Goal: Task Accomplishment & Management: Complete application form

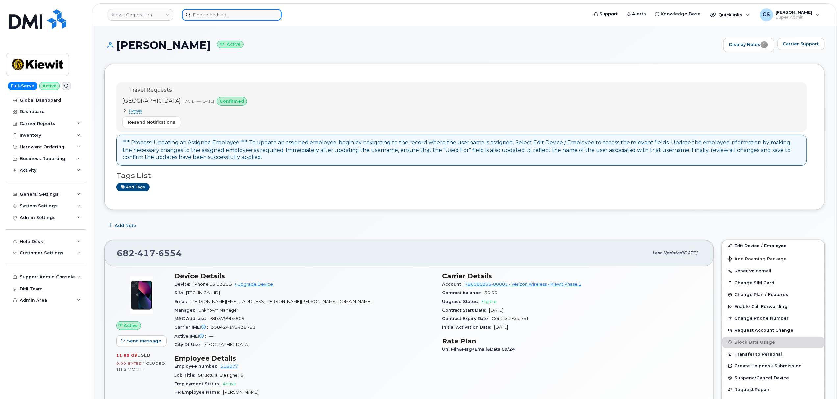
click at [214, 12] on input at bounding box center [232, 15] width 100 height 12
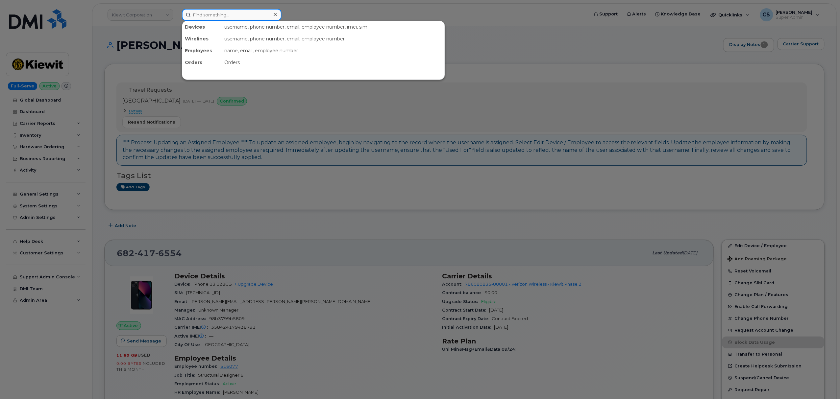
paste input "302975"
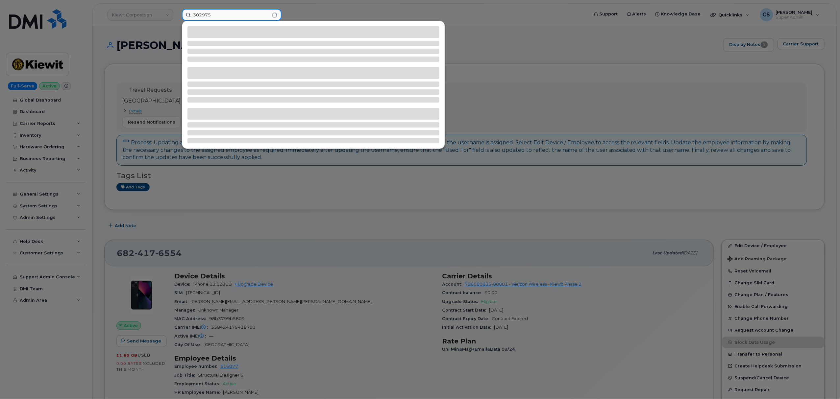
type input "302975"
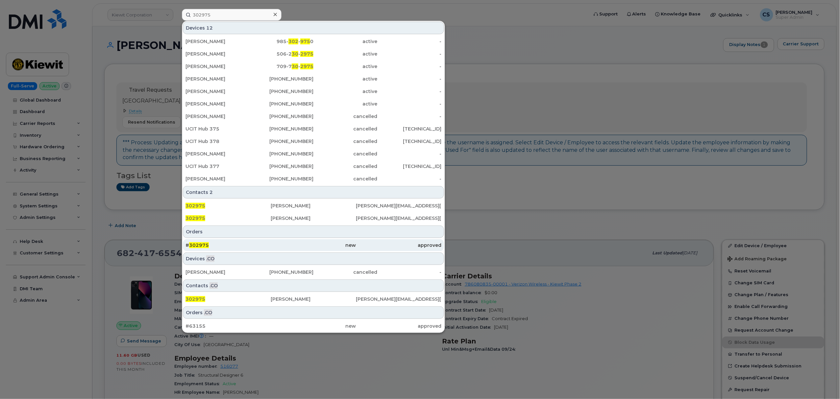
click at [199, 244] on span "302975" at bounding box center [199, 245] width 20 height 6
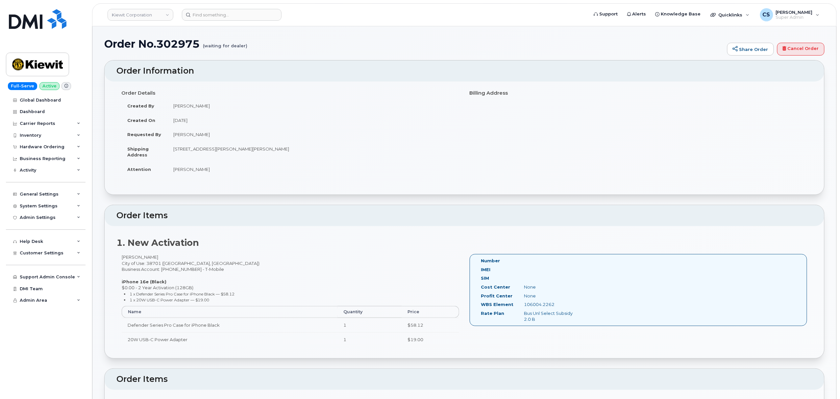
click at [174, 44] on h1 "Order No.302975 (waiting for dealer)" at bounding box center [414, 44] width 620 height 12
copy h1 "302975"
click at [168, 46] on h1 "Order No.302975 (waiting for dealer)" at bounding box center [414, 44] width 620 height 12
click at [168, 45] on h1 "Order No.302975 (waiting for dealer)" at bounding box center [414, 44] width 620 height 12
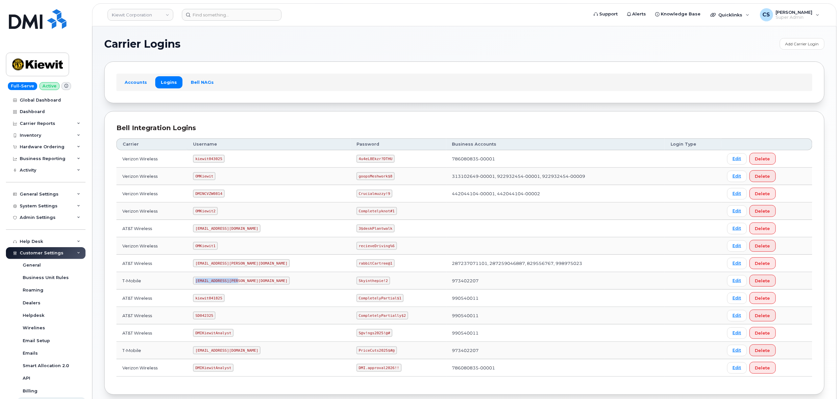
drag, startPoint x: 240, startPoint y: 282, endPoint x: 202, endPoint y: 284, distance: 38.6
click at [202, 284] on code "ms-kiewit@dminc.com" at bounding box center [241, 281] width 97 height 8
copy code "ms-kiewit@dminc.com"
drag, startPoint x: 354, startPoint y: 283, endPoint x: 348, endPoint y: 283, distance: 6.3
click at [357, 283] on code "Skyinthepie!2" at bounding box center [374, 281] width 34 height 8
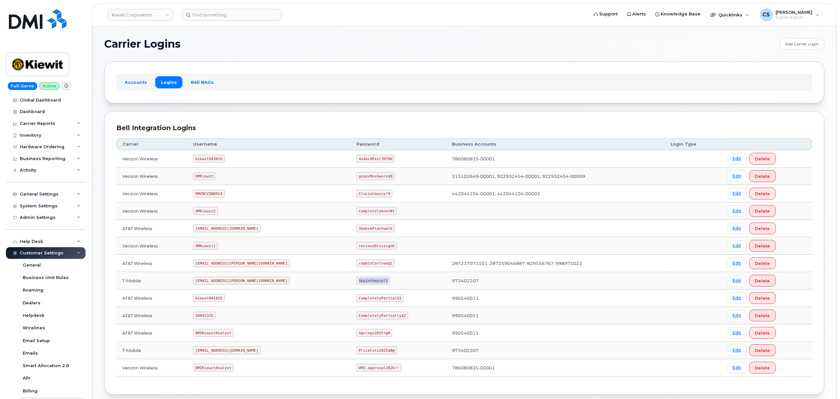
copy code "Skyinthepie!2"
drag, startPoint x: 355, startPoint y: 282, endPoint x: 330, endPoint y: 282, distance: 25.0
click at [357, 282] on code "Skyinthepie!2" at bounding box center [374, 281] width 34 height 8
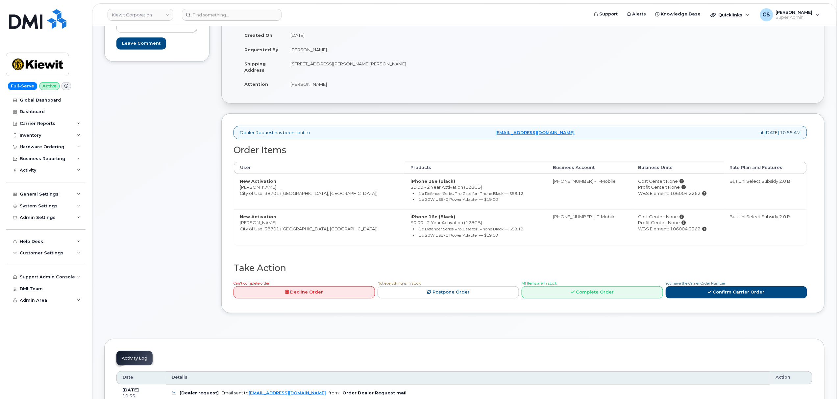
scroll to position [175, 0]
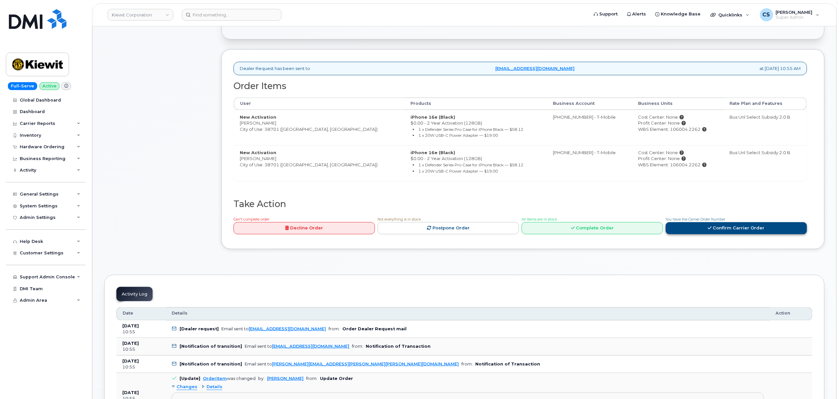
click at [698, 227] on link "Confirm Carrier Order" at bounding box center [736, 228] width 141 height 12
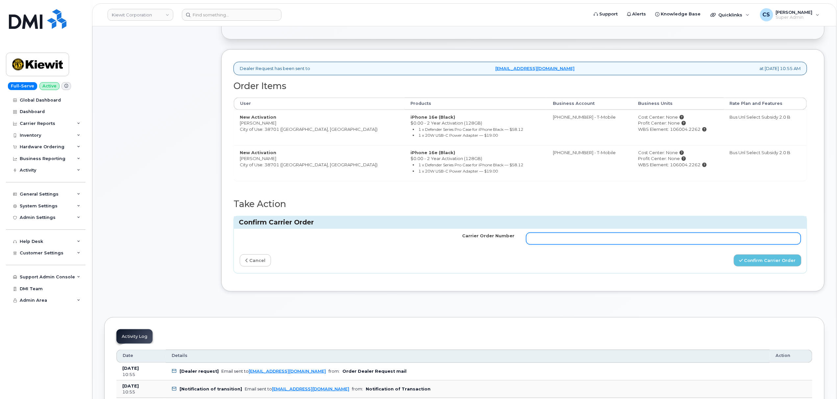
click at [637, 240] on input "Carrier Order Number" at bounding box center [663, 239] width 275 height 12
paste input "772043020"
type input "772043020"
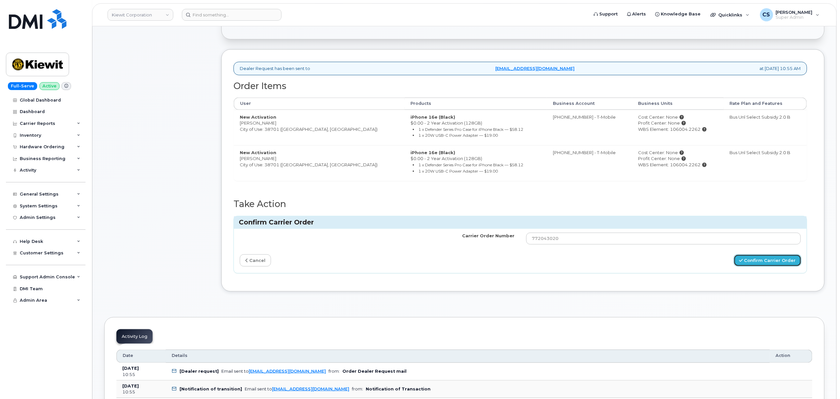
click at [763, 263] on button "Confirm Carrier Order" at bounding box center [768, 261] width 68 height 12
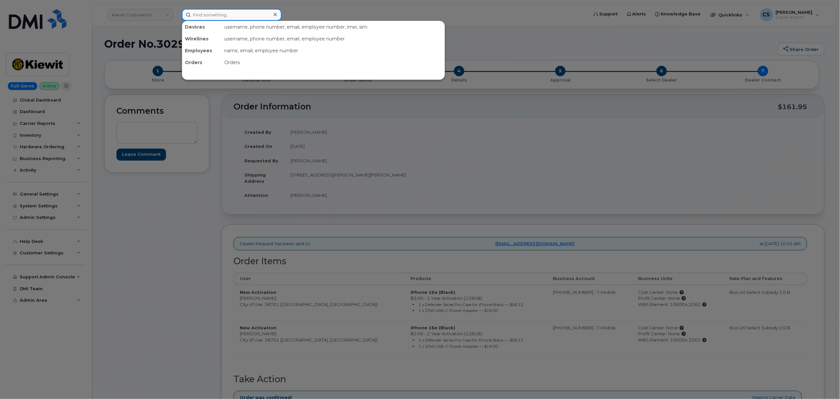
click at [235, 14] on input at bounding box center [232, 15] width 100 height 12
paste input "302975"
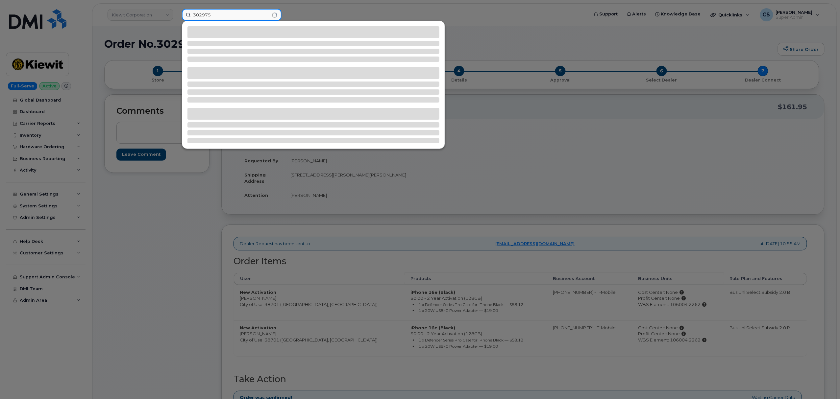
type input "302975"
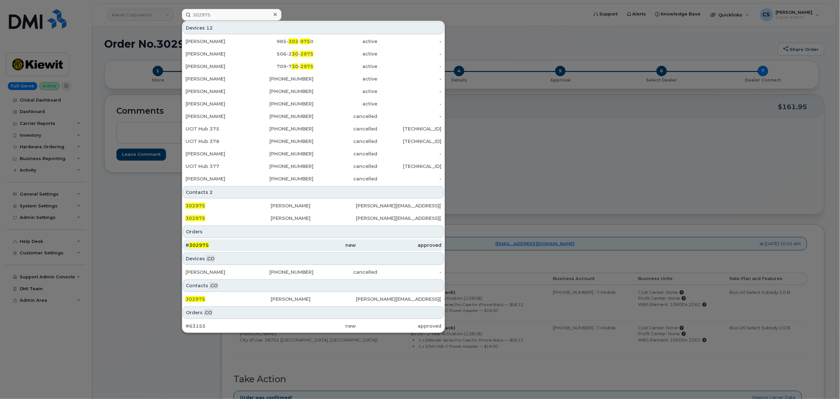
click at [196, 244] on span "302975" at bounding box center [199, 245] width 20 height 6
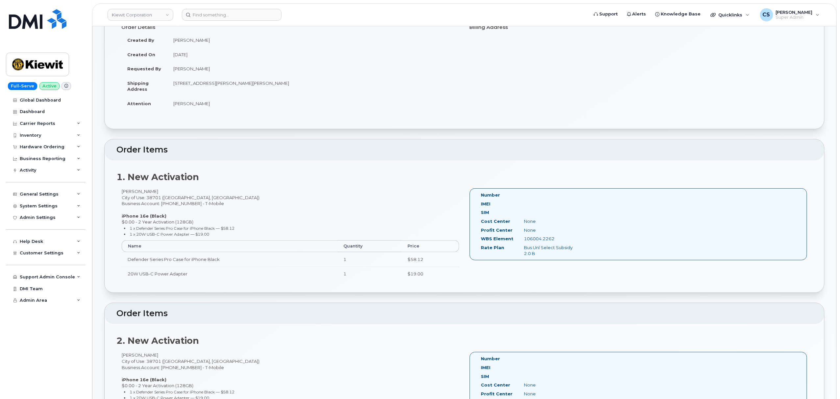
scroll to position [88, 0]
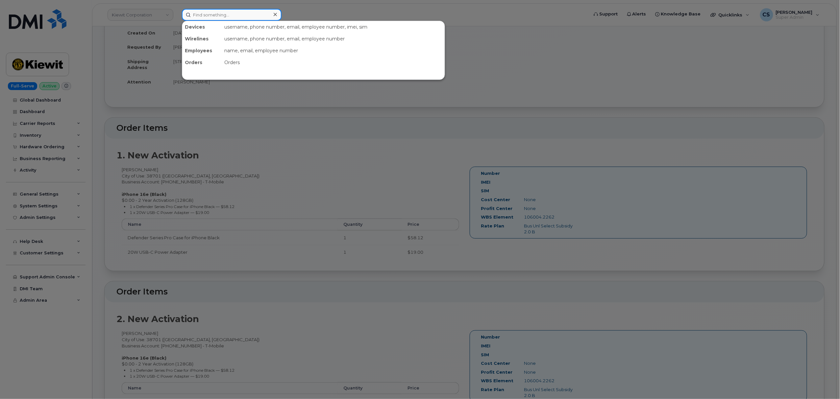
click at [228, 17] on input at bounding box center [232, 15] width 100 height 12
click at [405, 124] on div at bounding box center [420, 199] width 840 height 399
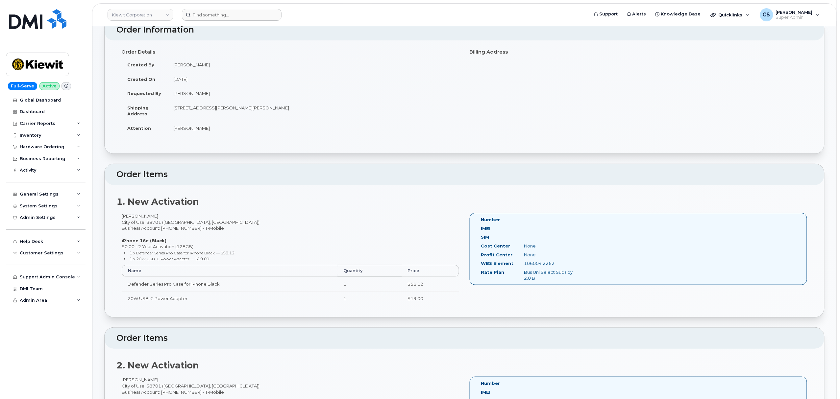
scroll to position [0, 0]
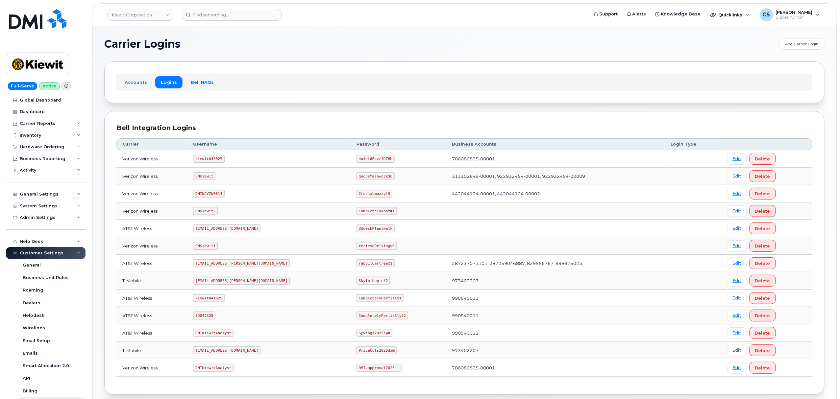
click at [212, 320] on code "SD042325" at bounding box center [204, 316] width 22 height 8
copy code "SD042325"
drag, startPoint x: 373, startPoint y: 316, endPoint x: 324, endPoint y: 320, distance: 48.5
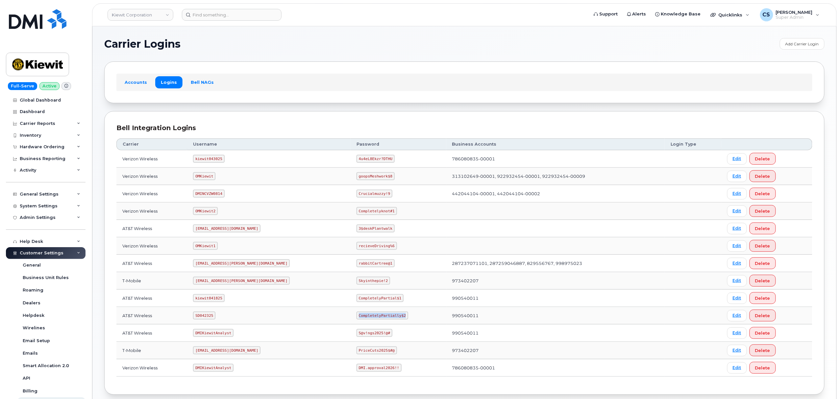
click at [351, 320] on td "CompletelyPartially$2" at bounding box center [399, 315] width 96 height 17
copy code "CompletelyPartially$2"
click at [212, 159] on code "kiewit043025" at bounding box center [208, 159] width 31 height 8
copy code "kiewit043025"
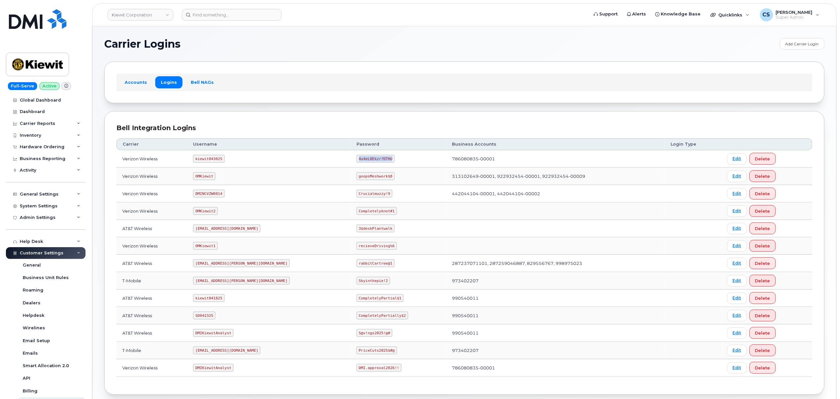
drag, startPoint x: 362, startPoint y: 159, endPoint x: 328, endPoint y: 159, distance: 33.9
click at [357, 159] on code "4u4eL8Ekzr?DTHU" at bounding box center [376, 159] width 38 height 8
copy code "4u4eL8Ekzr?DTHU"
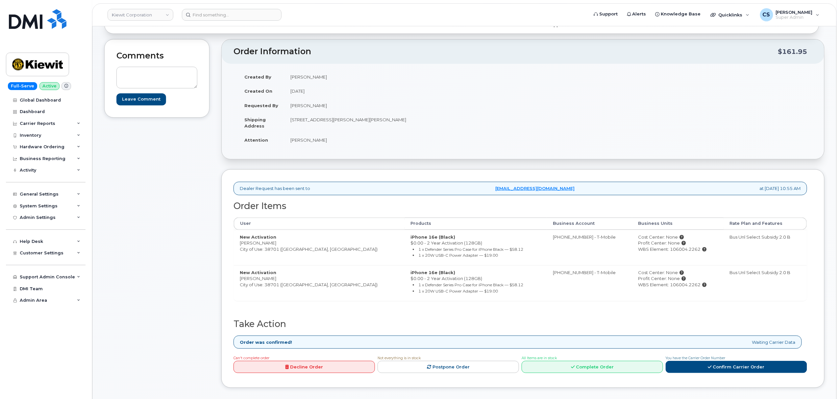
scroll to position [175, 0]
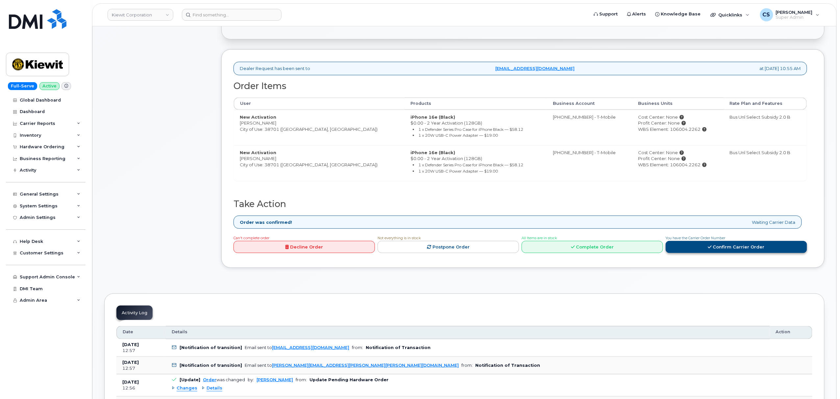
click at [690, 248] on link "Confirm Carrier Order" at bounding box center [736, 247] width 141 height 12
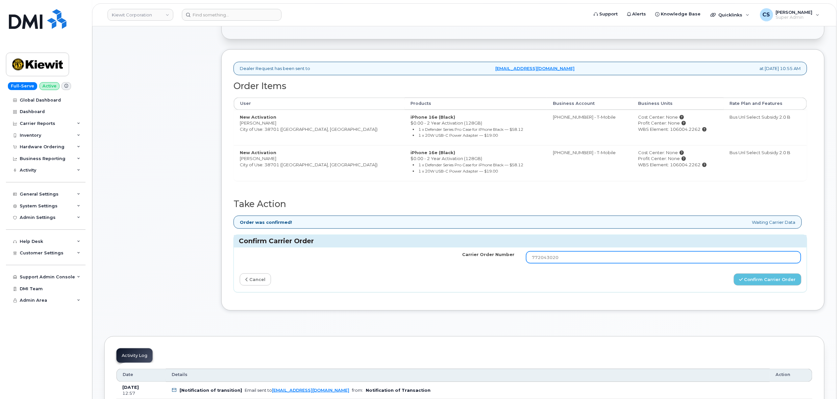
click at [616, 260] on input "772043020" at bounding box center [663, 258] width 275 height 12
paste input "557"
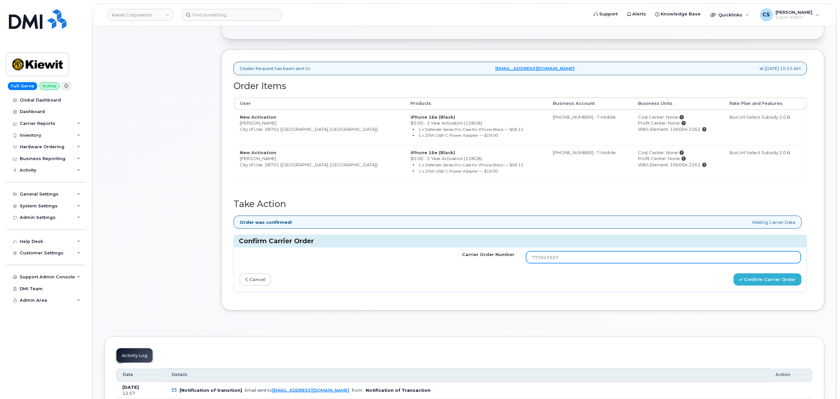
type input "772043557"
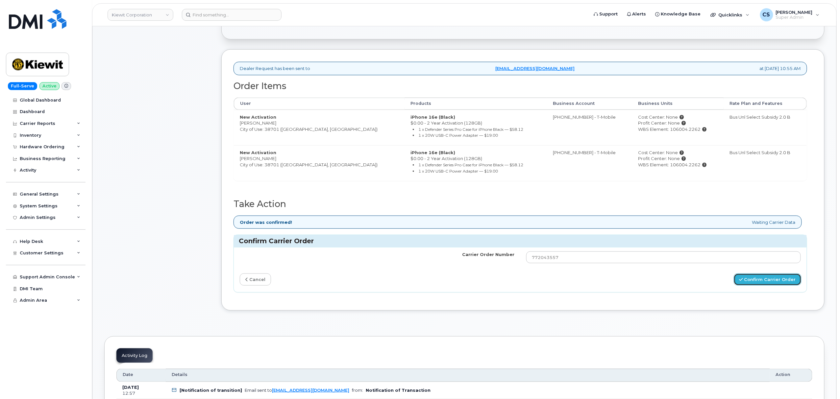
click at [741, 282] on button "Confirm Carrier Order" at bounding box center [768, 280] width 68 height 12
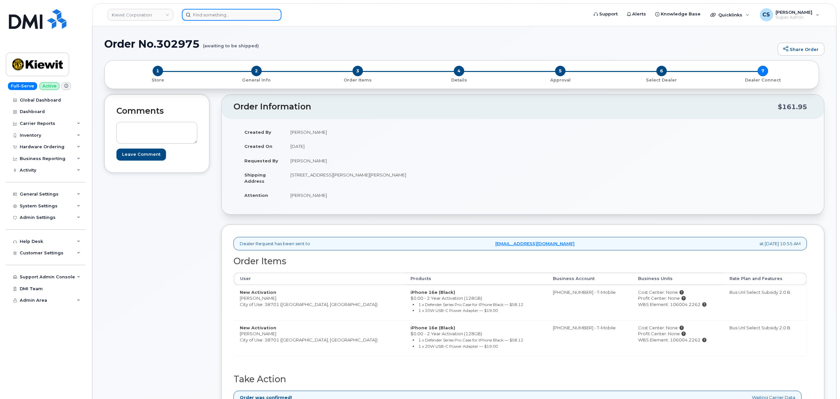
click at [247, 14] on input at bounding box center [232, 15] width 100 height 12
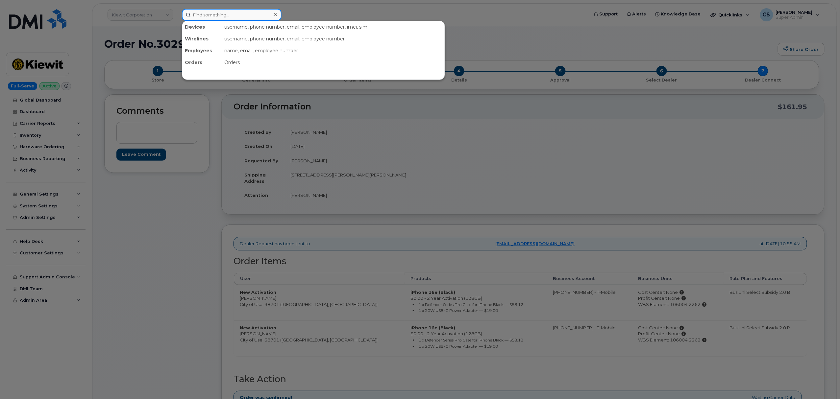
paste input "302749"
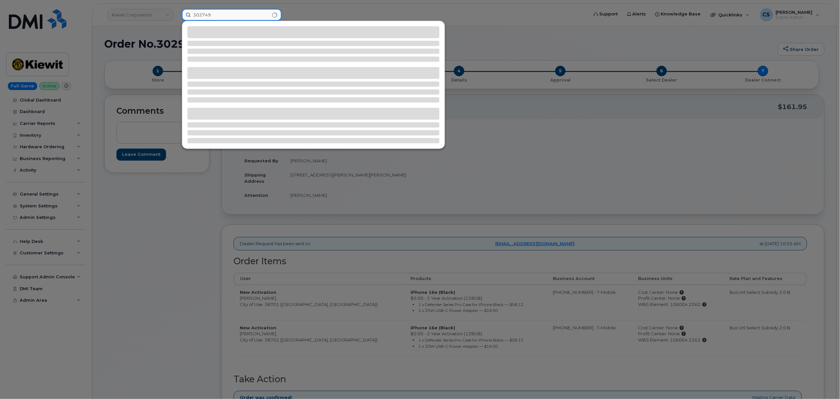
type input "302749"
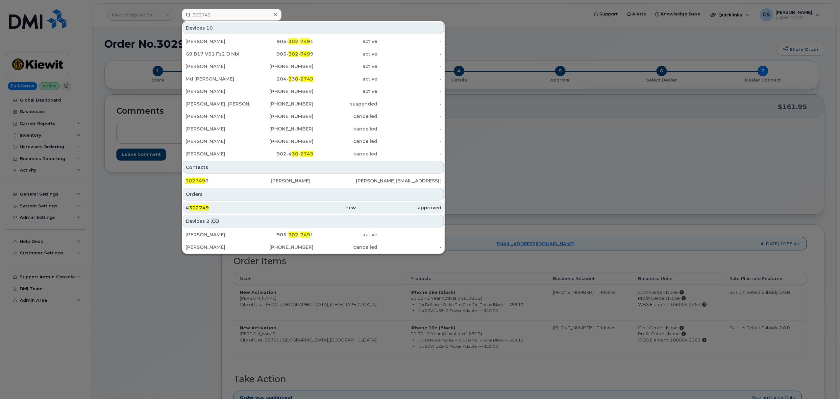
click at [199, 206] on div "# 302749" at bounding box center [228, 208] width 85 height 7
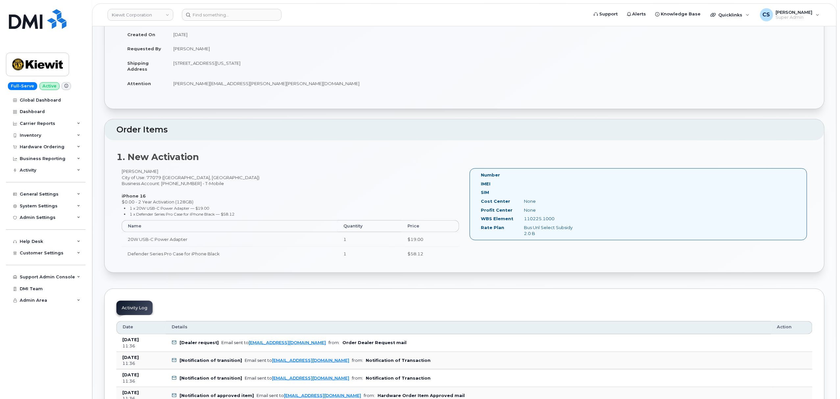
scroll to position [88, 0]
click at [283, 181] on div "Michael Hackney City of Use: 77079 (Houston, TX) Business Account: 973402207 - …" at bounding box center [290, 216] width 348 height 98
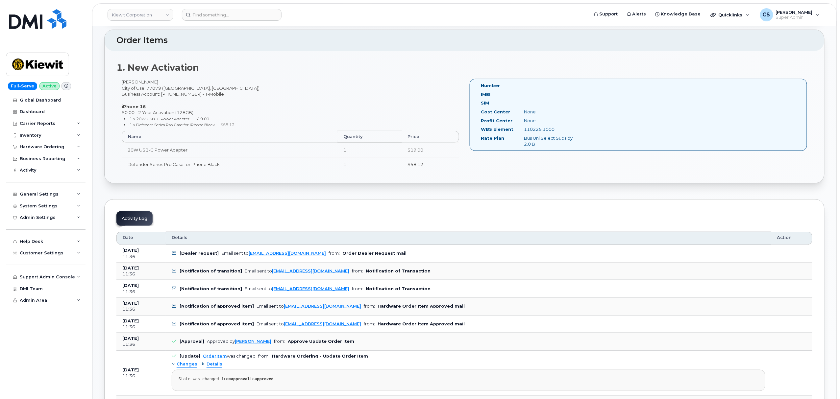
scroll to position [96, 0]
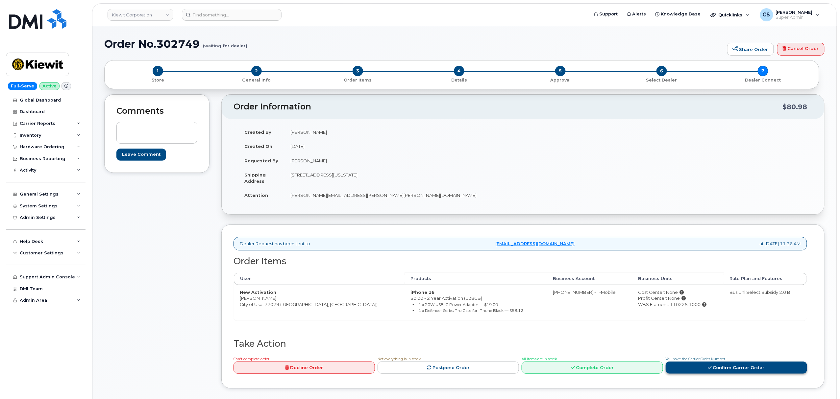
click at [732, 374] on link "Confirm Carrier Order" at bounding box center [736, 368] width 141 height 12
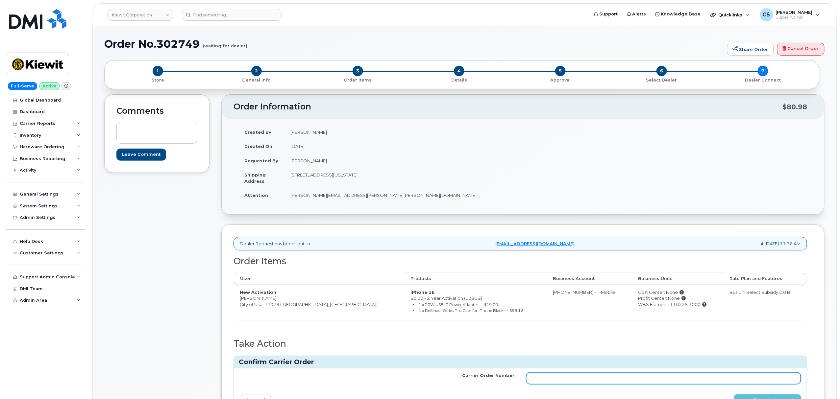
click at [684, 384] on input "Carrier Order Number" at bounding box center [663, 379] width 275 height 12
paste input "772043776"
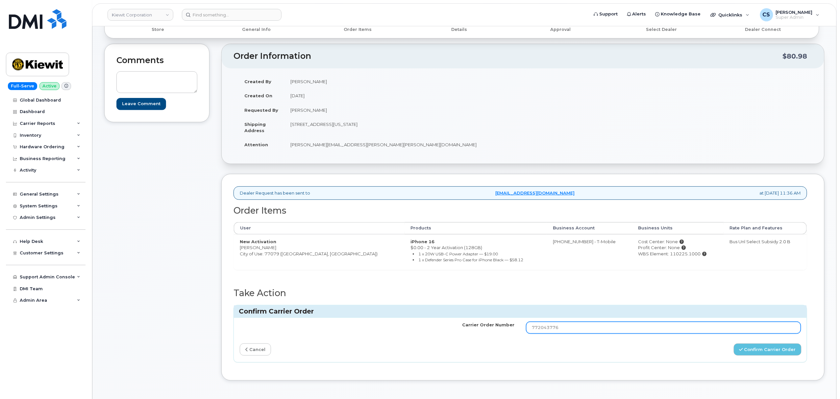
scroll to position [175, 0]
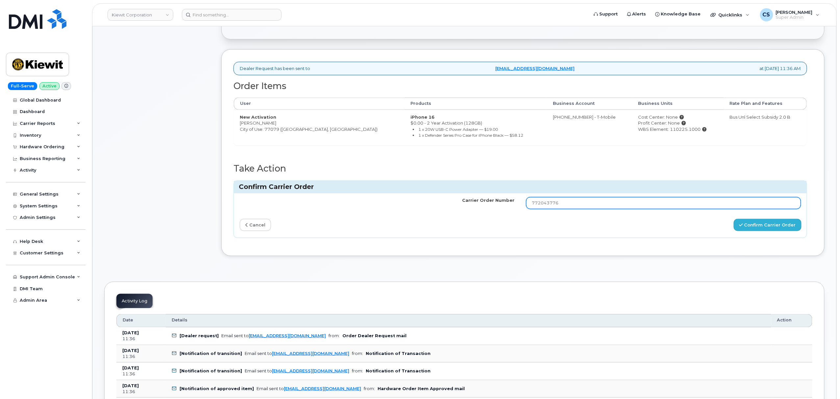
type input "772043776"
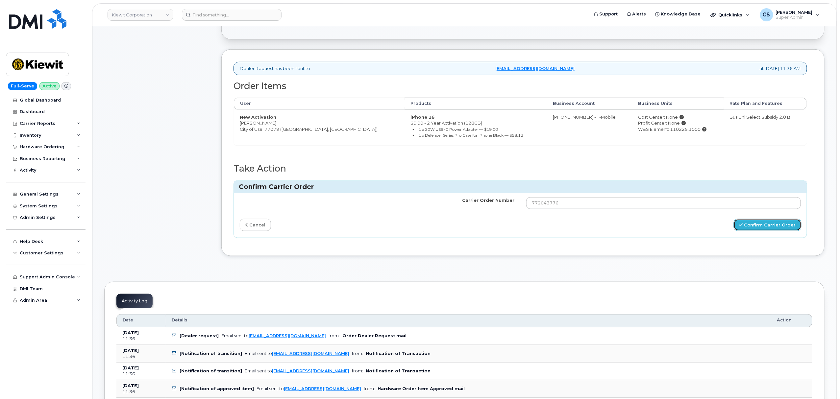
click at [761, 228] on button "Confirm Carrier Order" at bounding box center [768, 225] width 68 height 12
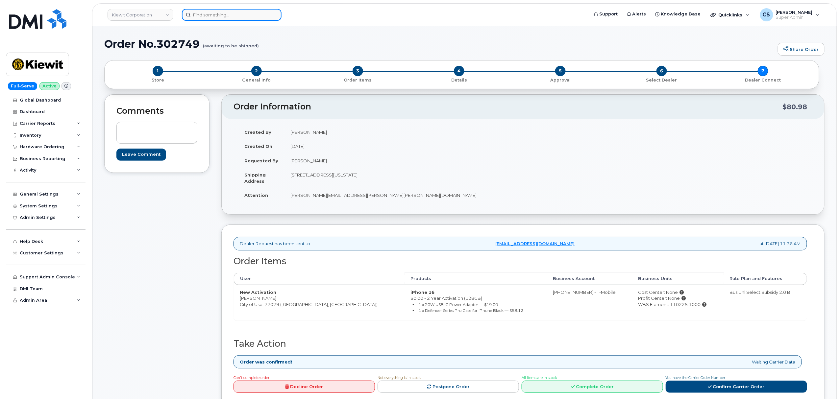
click at [217, 19] on input at bounding box center [232, 15] width 100 height 12
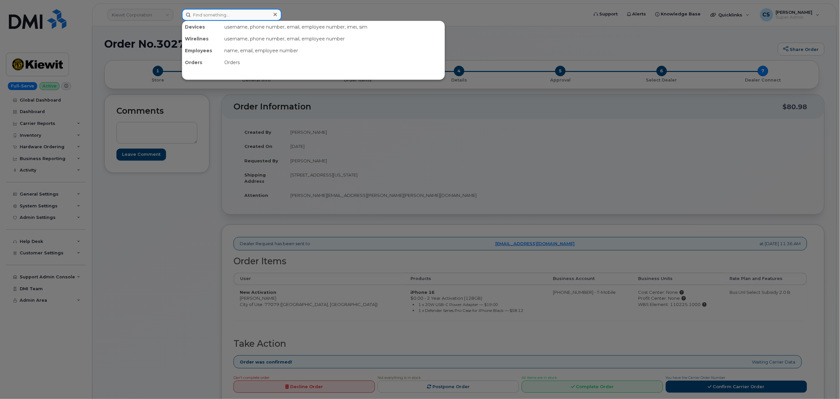
paste input "4026183407"
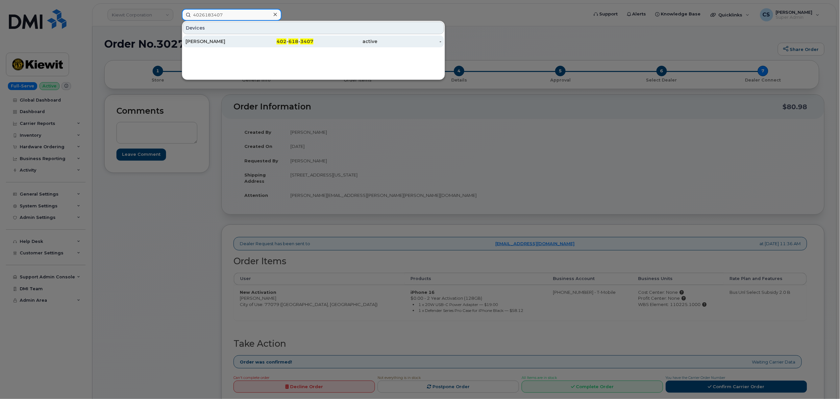
type input "4026183407"
click at [296, 43] on span "618" at bounding box center [293, 41] width 10 height 6
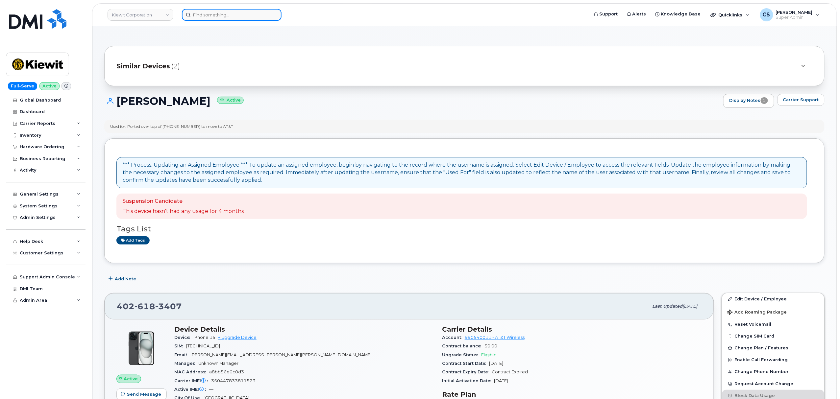
click at [236, 13] on input at bounding box center [232, 15] width 100 height 12
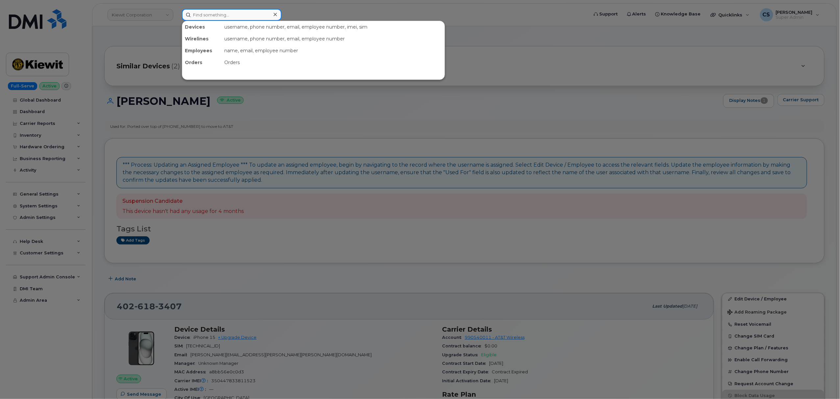
paste input "303021"
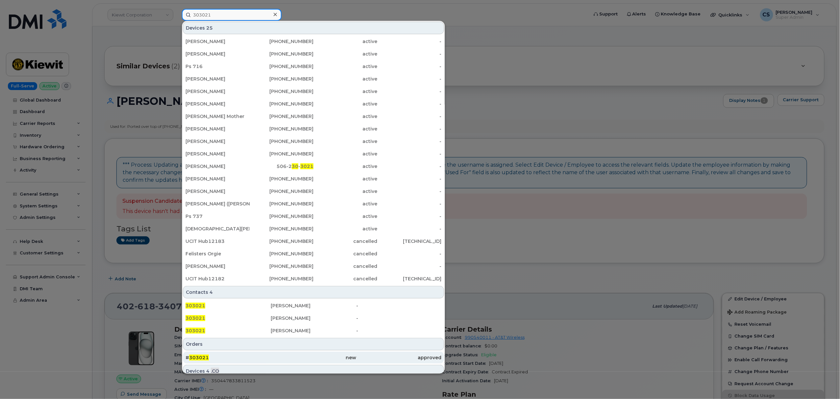
type input "303021"
click at [203, 357] on span "303021" at bounding box center [199, 358] width 20 height 6
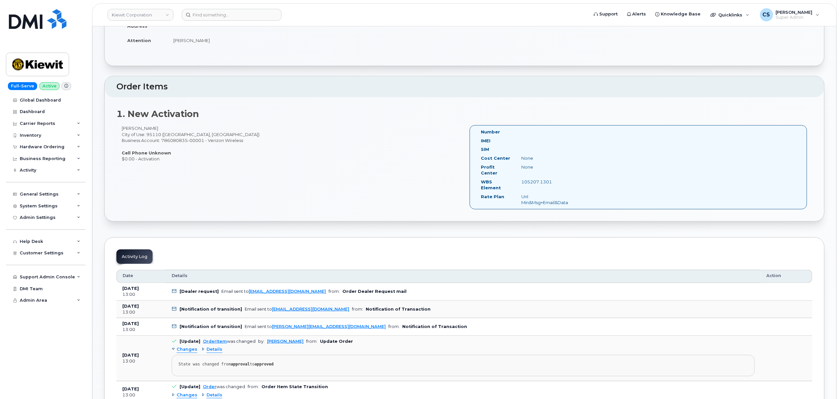
scroll to position [132, 0]
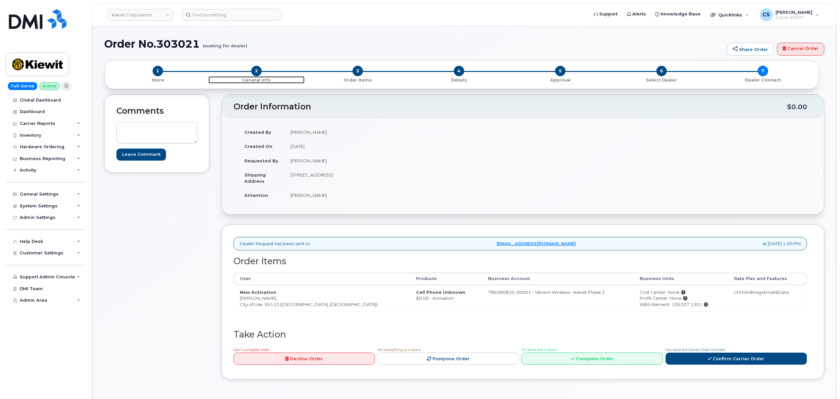
click at [254, 73] on span "2" at bounding box center [256, 71] width 11 height 11
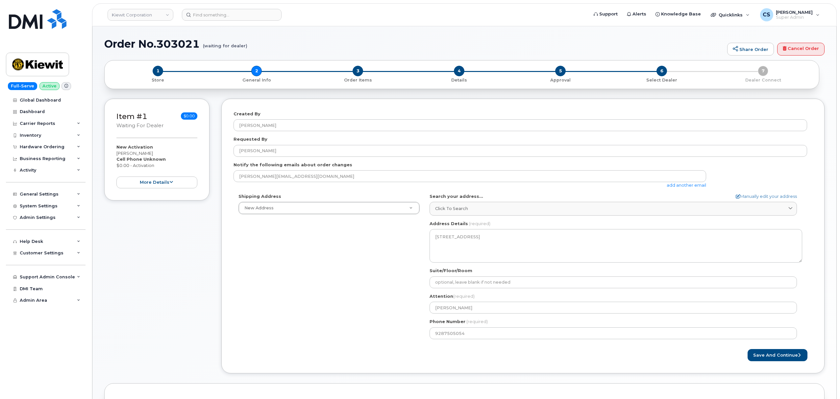
select select
click at [353, 69] on span "3" at bounding box center [358, 71] width 11 height 11
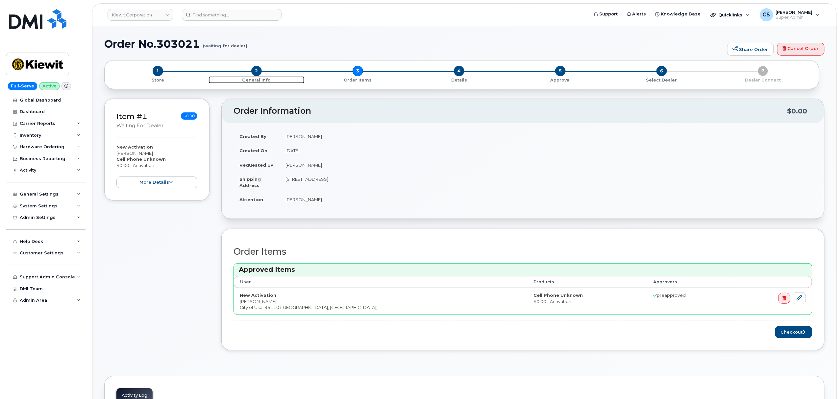
click at [255, 67] on span "2" at bounding box center [256, 71] width 11 height 11
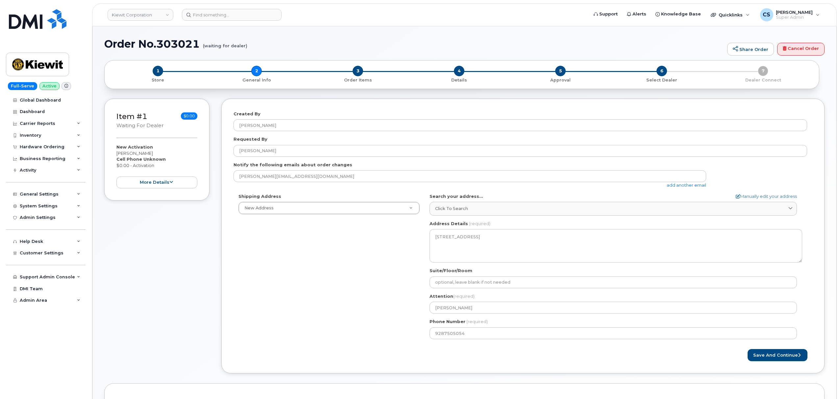
select select
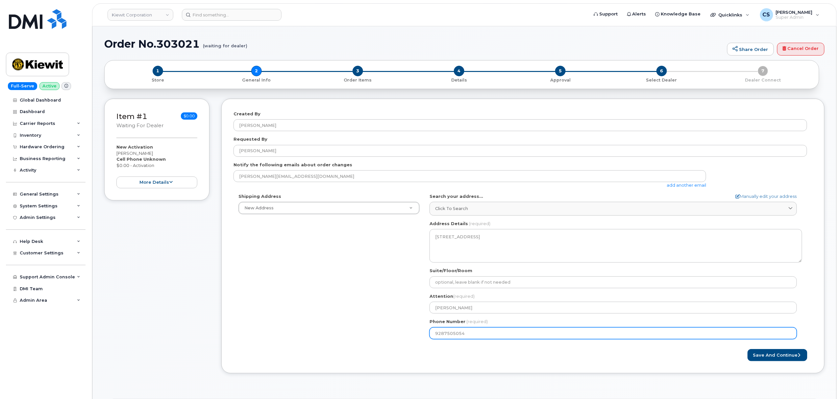
click at [449, 338] on input "9287505054" at bounding box center [613, 334] width 367 height 12
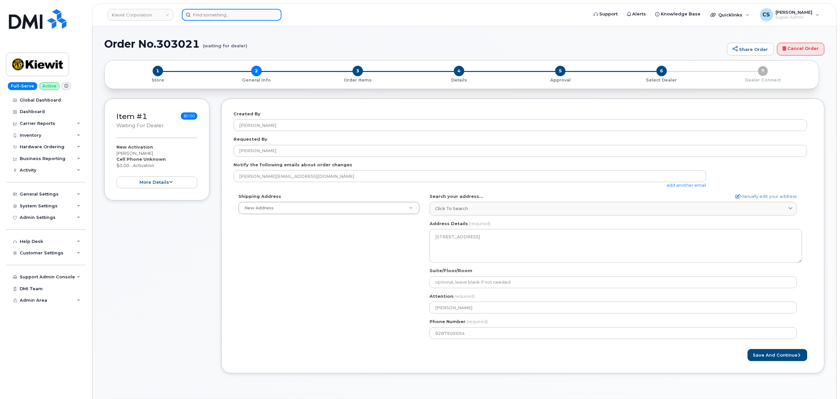
click at [242, 20] on input at bounding box center [232, 15] width 100 height 12
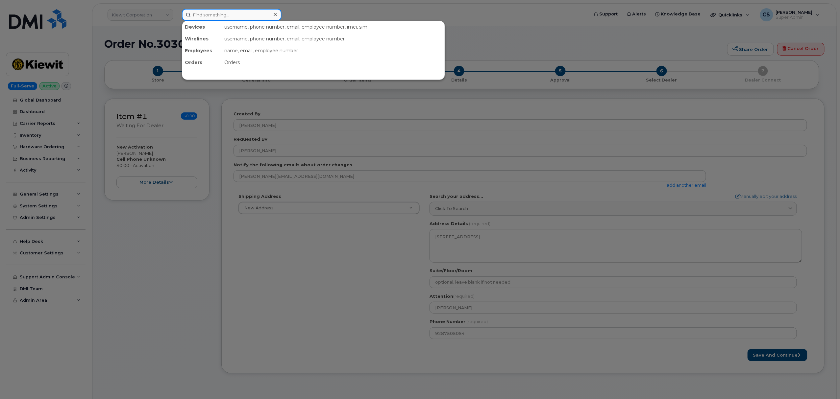
paste input "5045596698"
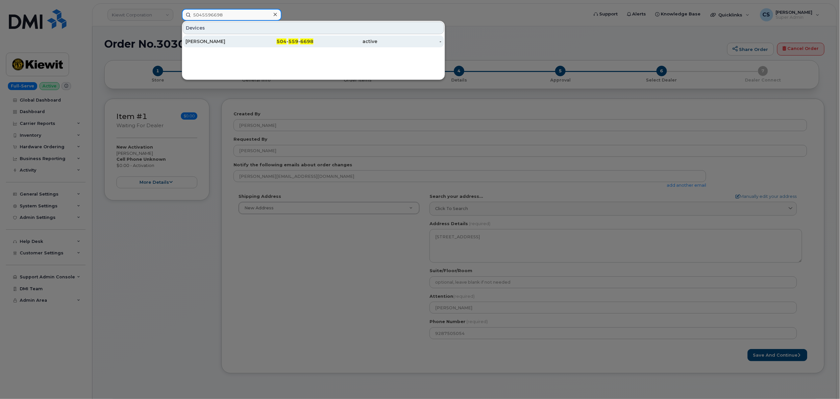
type input "5045596698"
click at [285, 41] on span "504" at bounding box center [282, 41] width 10 height 6
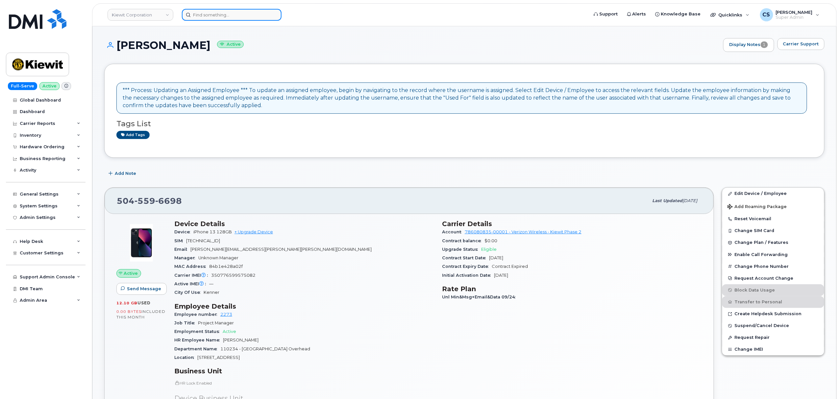
click at [219, 16] on input at bounding box center [232, 15] width 100 height 12
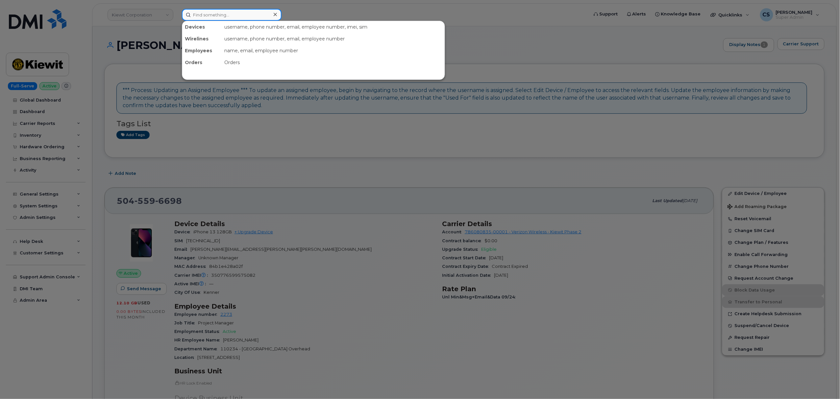
paste input "303030"
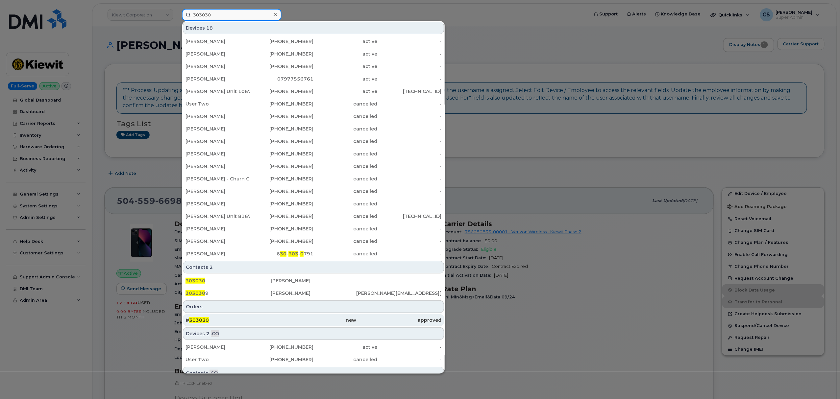
type input "303030"
click at [196, 321] on span "303030" at bounding box center [199, 320] width 20 height 6
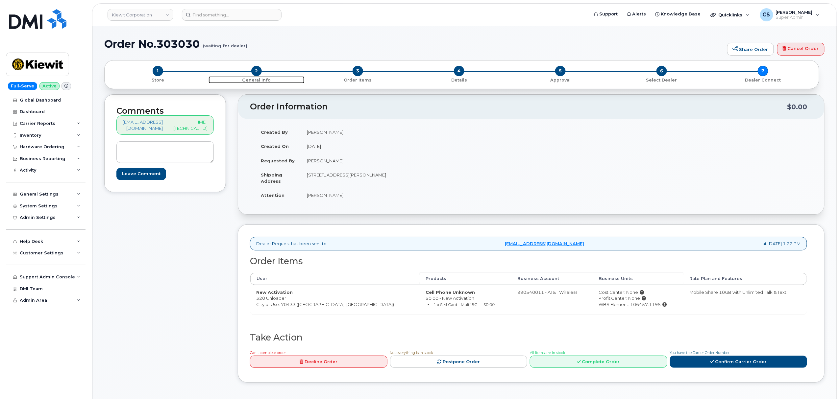
click at [255, 71] on span "2" at bounding box center [256, 71] width 11 height 11
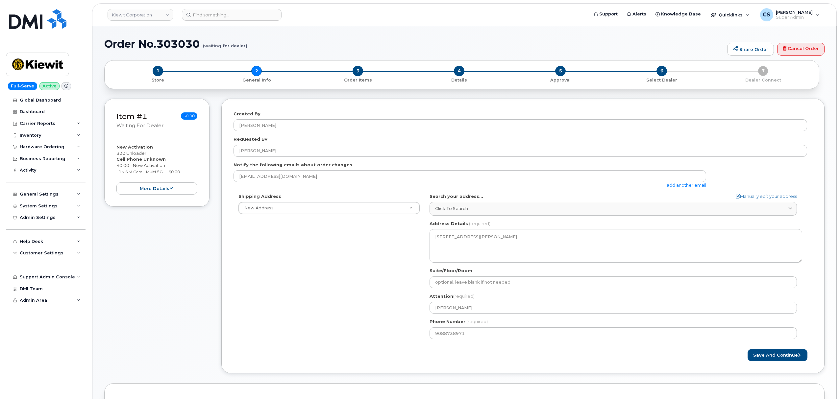
select select
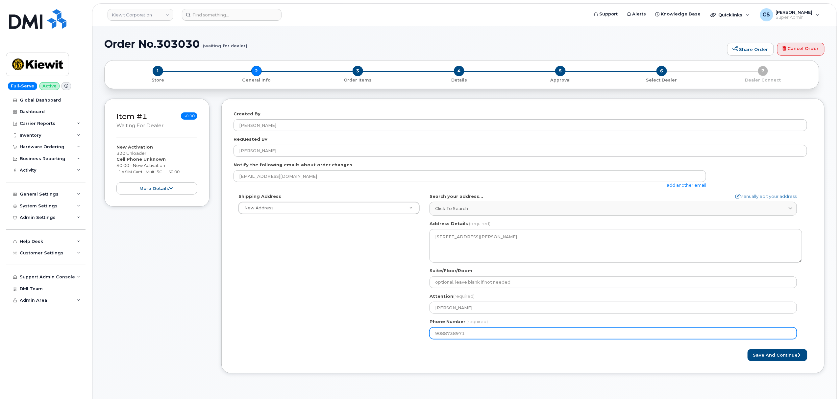
click at [460, 337] on input "9088738971" at bounding box center [613, 334] width 367 height 12
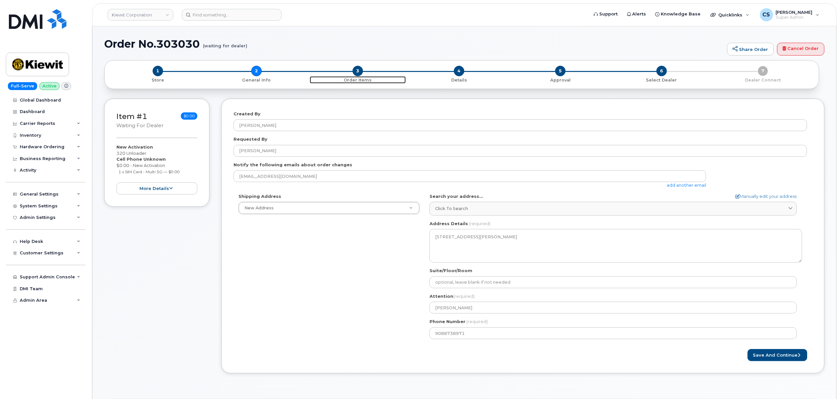
click at [355, 71] on span "3" at bounding box center [358, 71] width 11 height 11
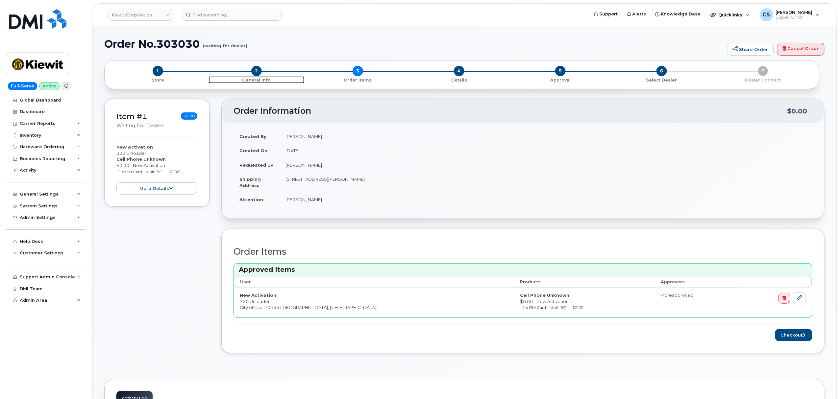
click at [259, 73] on span "2" at bounding box center [256, 71] width 11 height 11
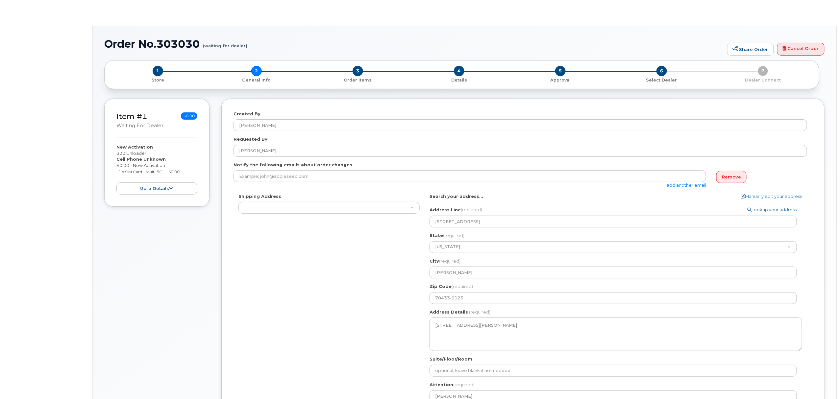
select select
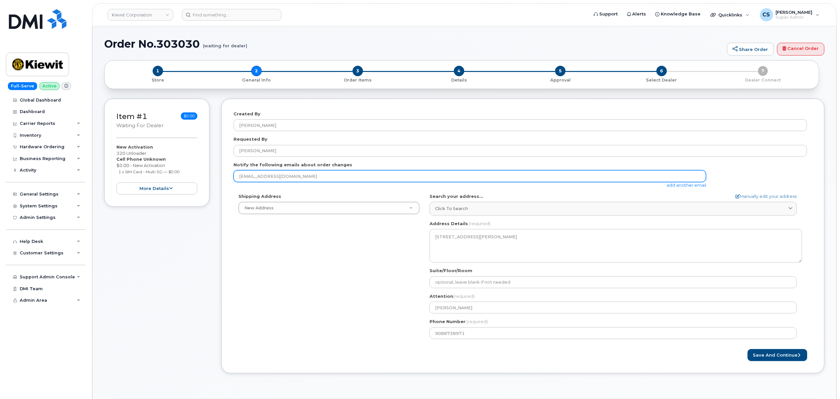
drag, startPoint x: 294, startPoint y: 177, endPoint x: 229, endPoint y: 181, distance: 64.6
click at [229, 181] on div "Created By [PERSON_NAME] Requested By [PERSON_NAME] Notify the following emails…" at bounding box center [522, 236] width 603 height 275
